Goal: Information Seeking & Learning: Compare options

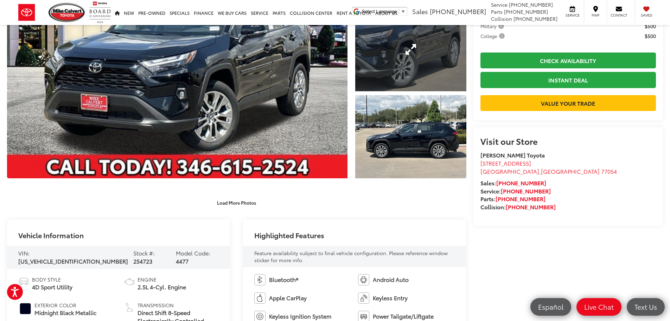
scroll to position [211, 0]
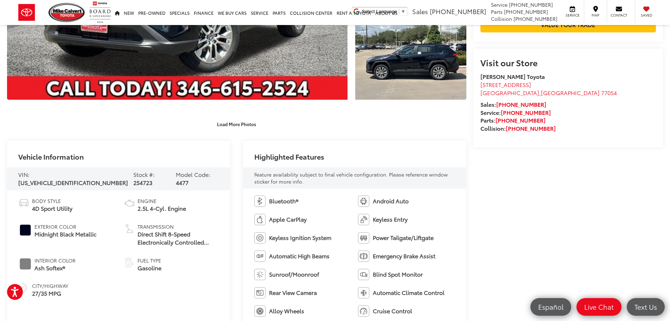
click at [65, 180] on span "[US_VEHICLE_IDENTIFICATION_NUMBER]" at bounding box center [73, 182] width 110 height 8
copy span "[US_VEHICLE_IDENTIFICATION_NUMBER]"
click at [67, 179] on span "[US_VEHICLE_IDENTIFICATION_NUMBER]" at bounding box center [73, 182] width 110 height 8
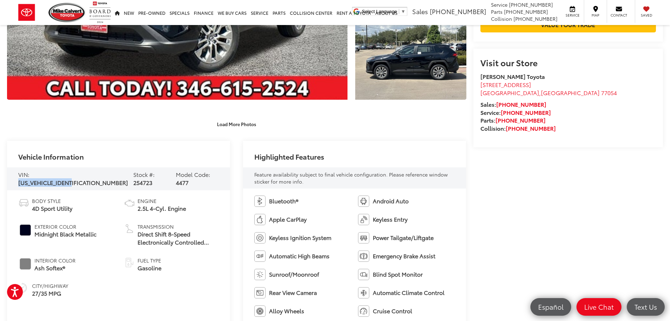
click at [67, 179] on span "[US_VEHICLE_IDENTIFICATION_NUMBER]" at bounding box center [73, 182] width 110 height 8
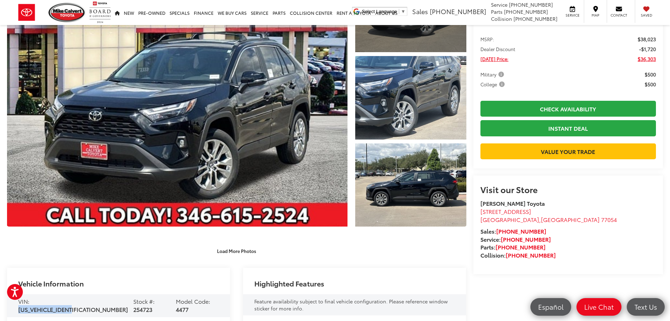
scroll to position [0, 0]
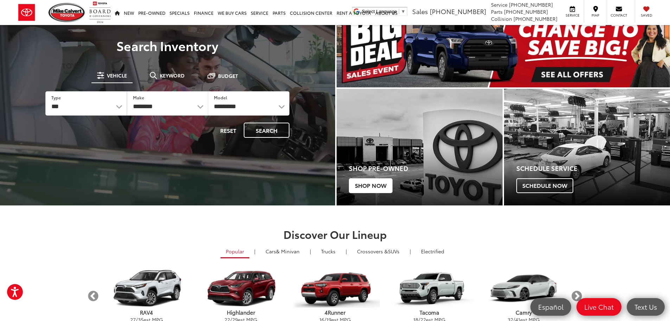
scroll to position [141, 0]
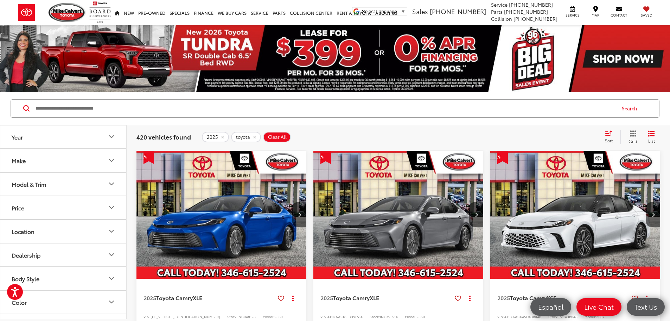
click at [74, 158] on button "Make" at bounding box center [63, 160] width 127 height 23
click at [58, 223] on button "Model & Trim" at bounding box center [63, 228] width 127 height 23
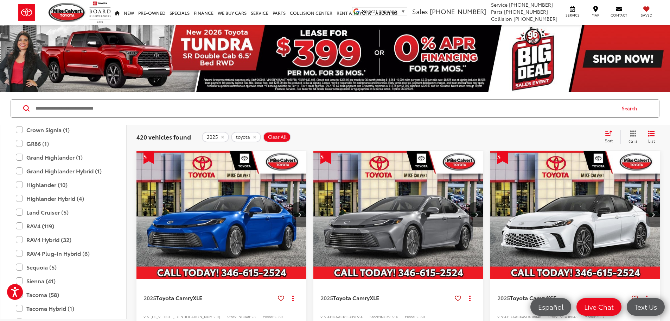
scroll to position [277, 0]
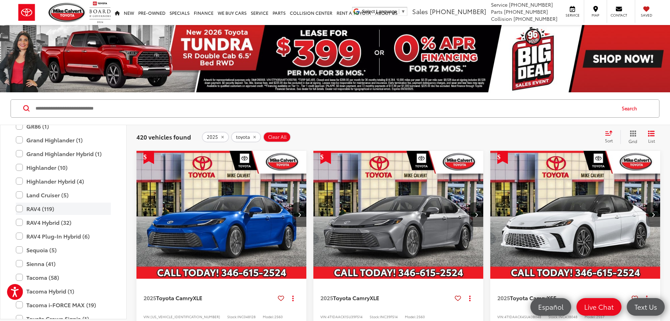
click at [56, 212] on label "RAV4 (119)" at bounding box center [63, 208] width 95 height 12
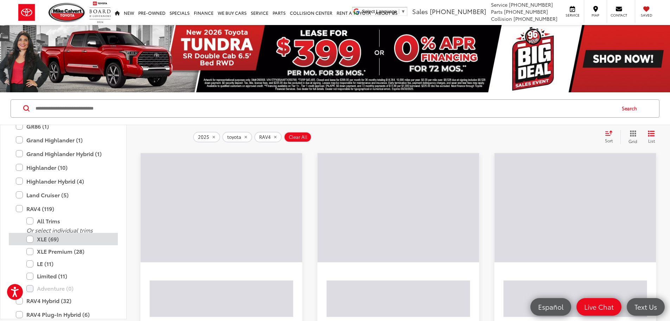
click at [67, 241] on label "XLE (69)" at bounding box center [68, 239] width 84 height 12
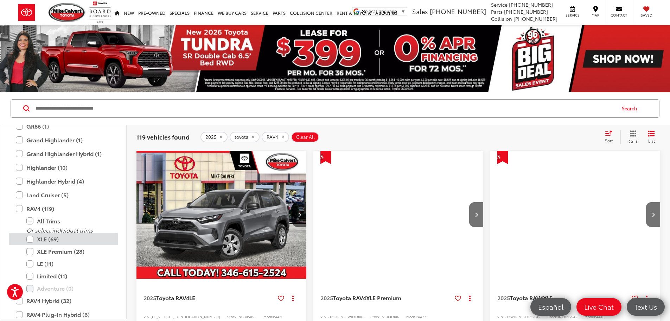
click at [67, 241] on label "XLE (69)" at bounding box center [68, 239] width 84 height 12
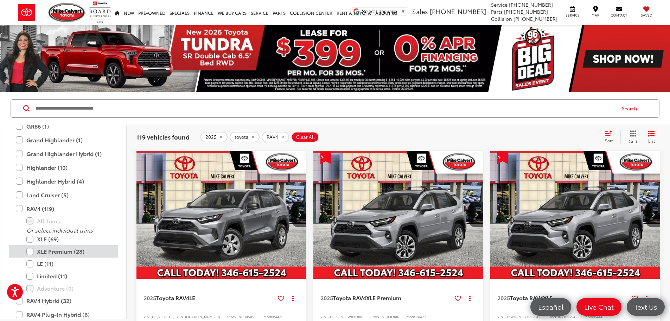
click at [66, 250] on label "XLE Premium (28)" at bounding box center [68, 251] width 84 height 12
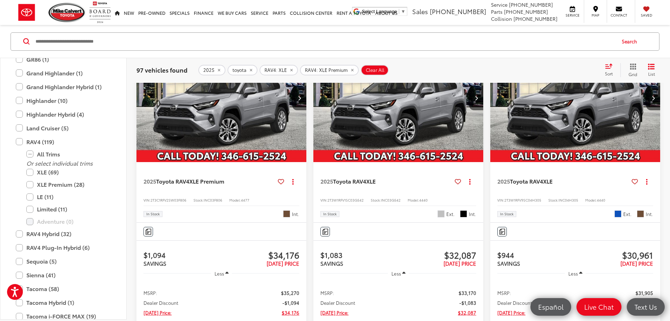
scroll to position [141, 0]
